Goal: Task Accomplishment & Management: Manage account settings

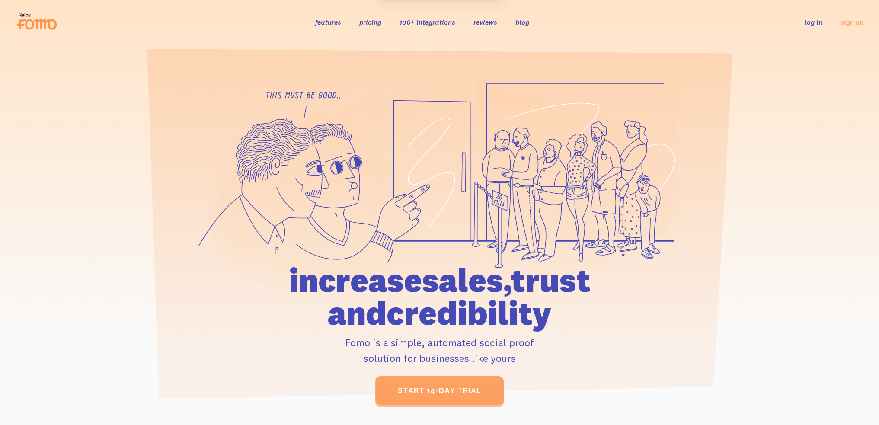
click at [806, 24] on link "log in" at bounding box center [813, 22] width 18 height 9
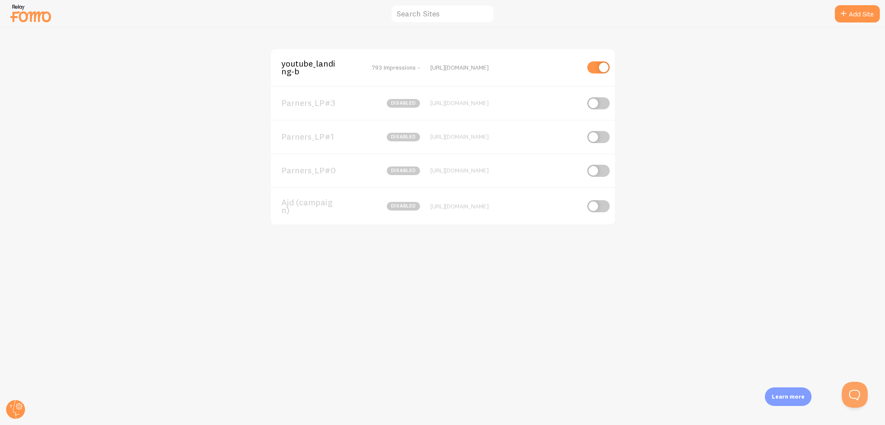
click at [300, 65] on span "youtube_landing-b" at bounding box center [316, 68] width 70 height 16
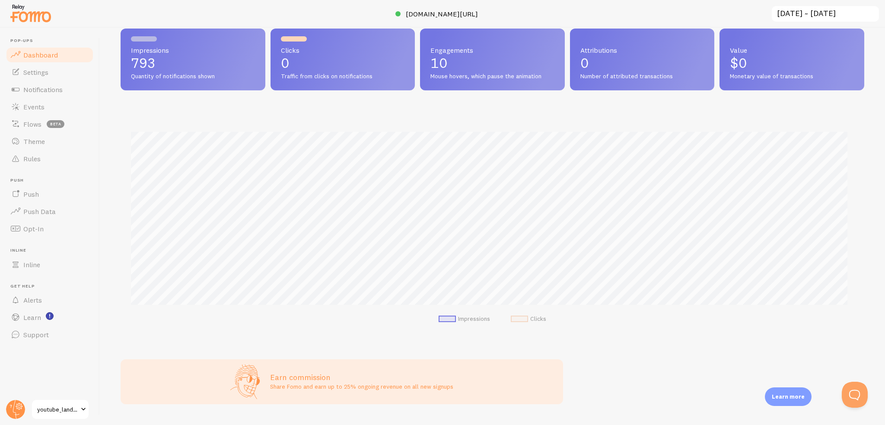
scroll to position [130, 0]
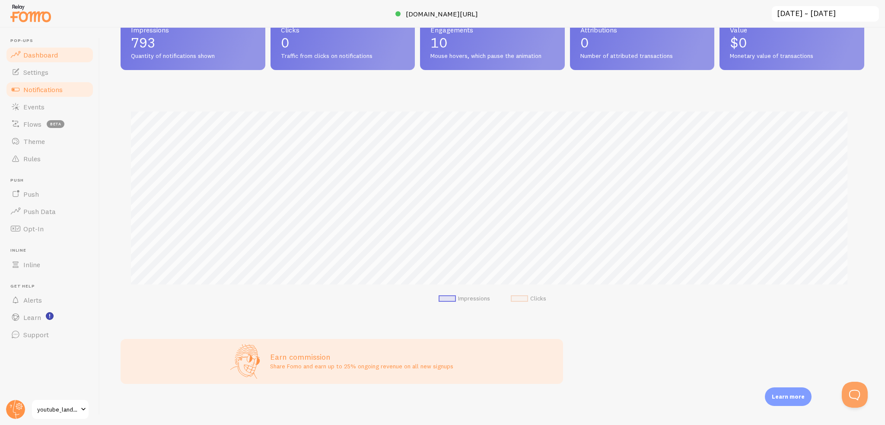
click at [52, 86] on span "Notifications" at bounding box center [42, 89] width 39 height 9
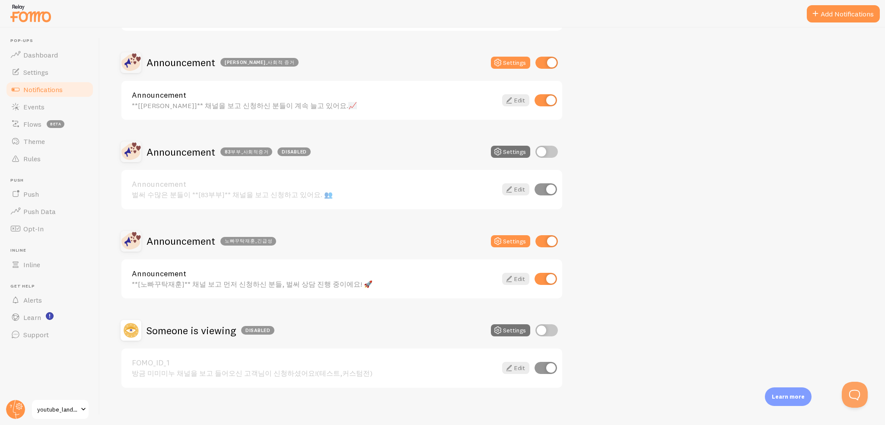
scroll to position [782, 0]
